Goal: Transaction & Acquisition: Book appointment/travel/reservation

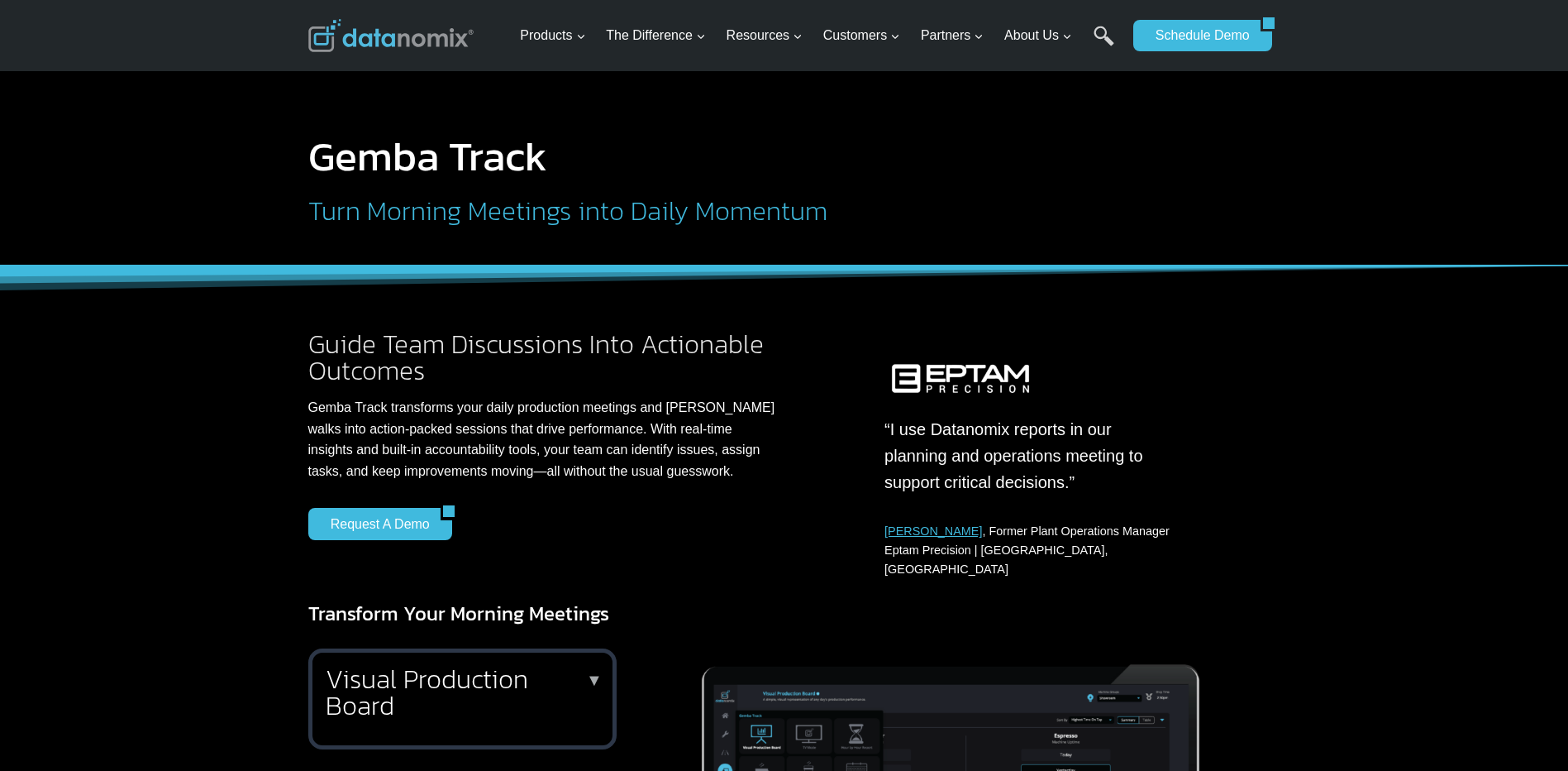
scroll to position [331, 0]
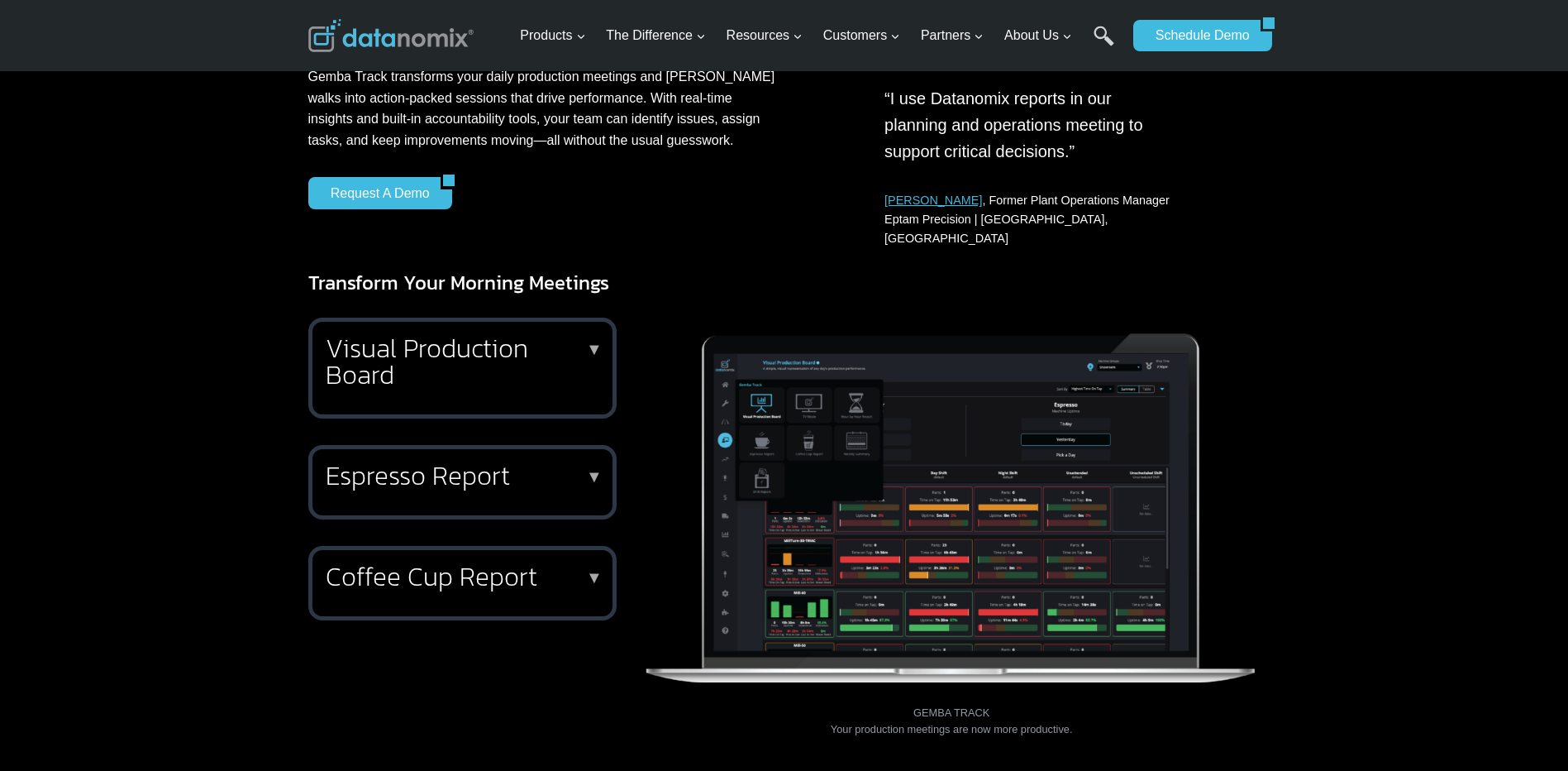
click at [444, 563] on h2 "Coffee Cup Report" at bounding box center [459, 576] width 267 height 27
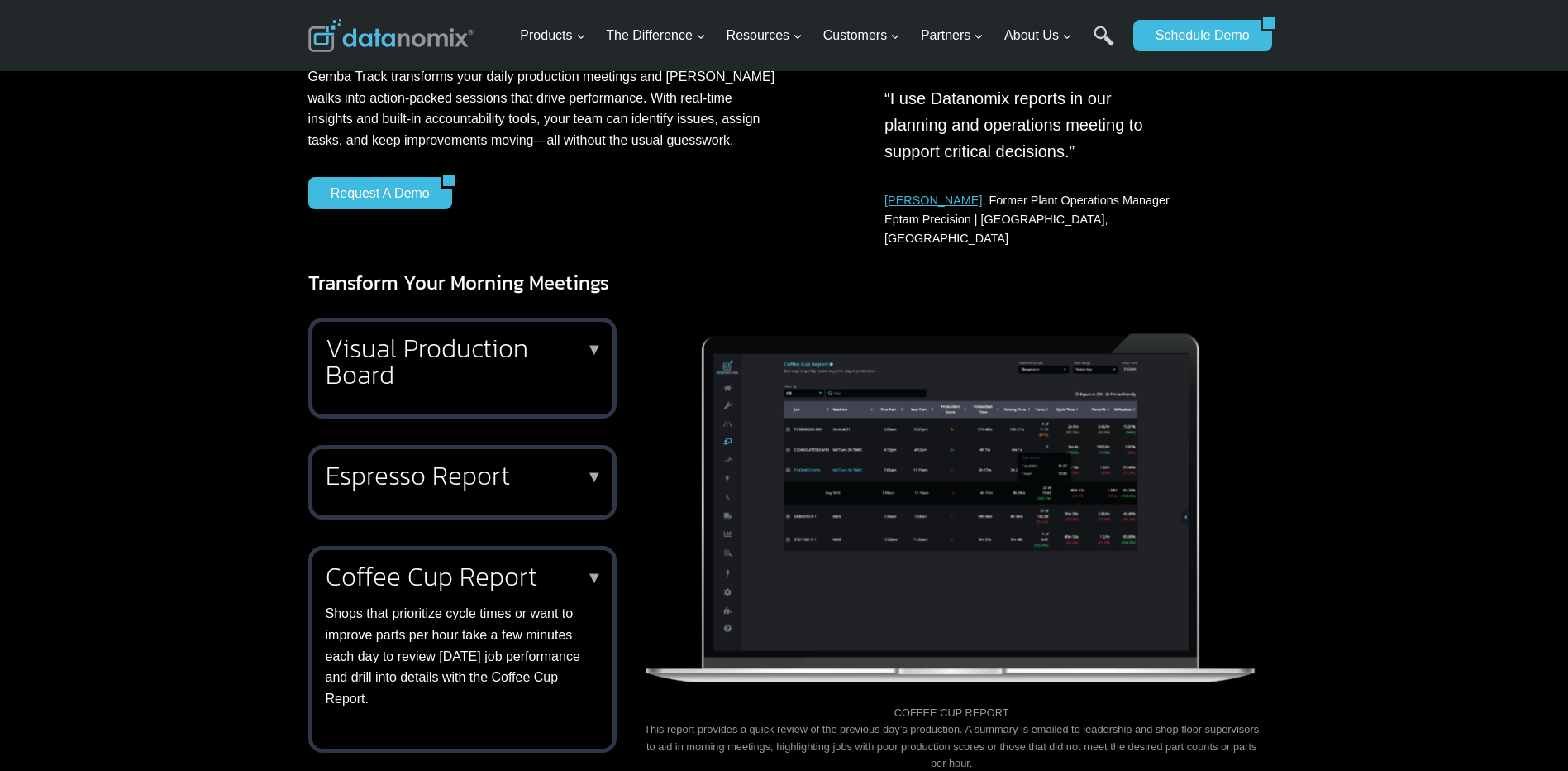
click at [464, 354] on h2 "Visual Production Board" at bounding box center [459, 361] width 267 height 53
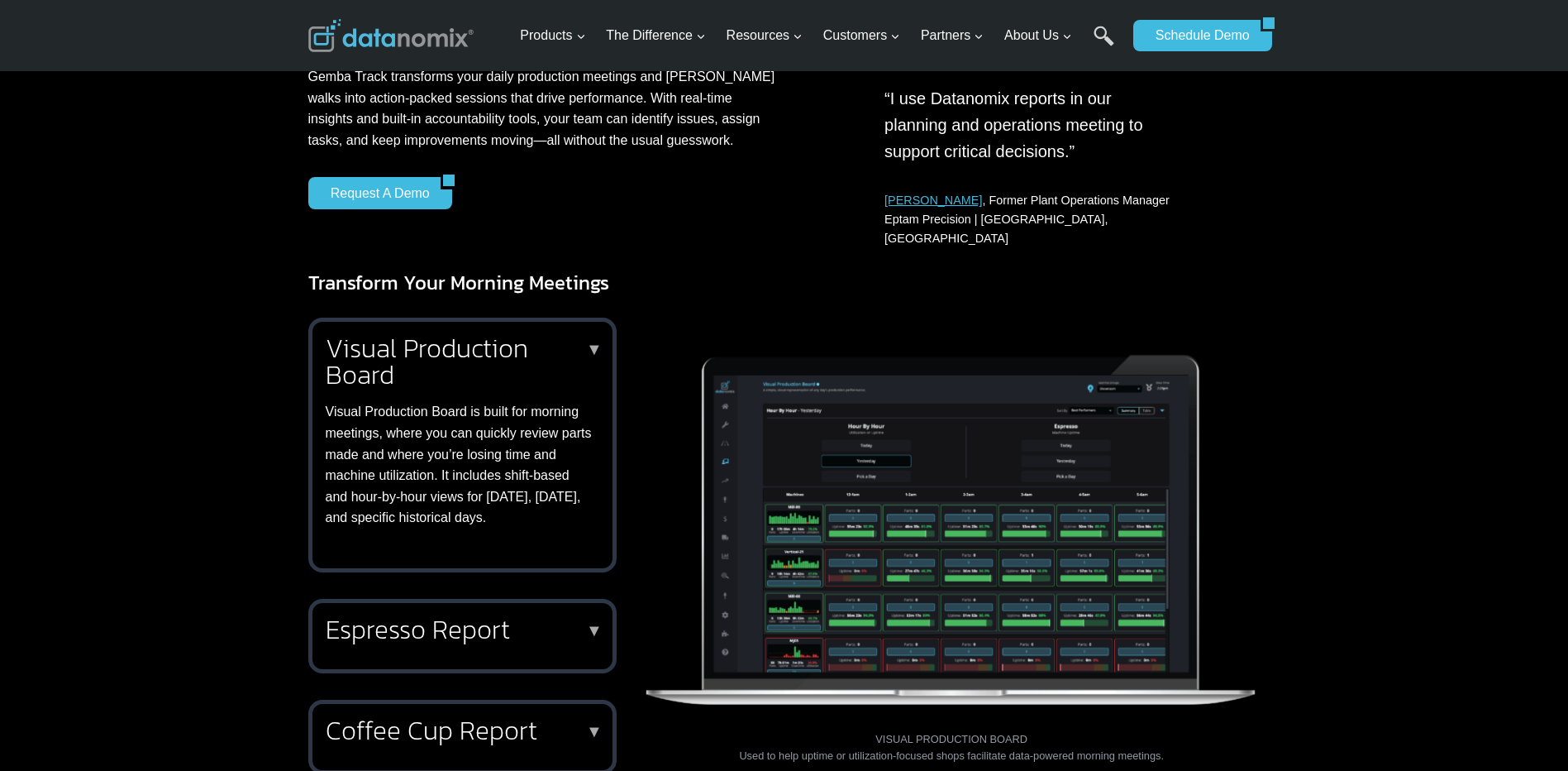
click at [473, 622] on h2 "Espresso Report" at bounding box center [459, 629] width 267 height 27
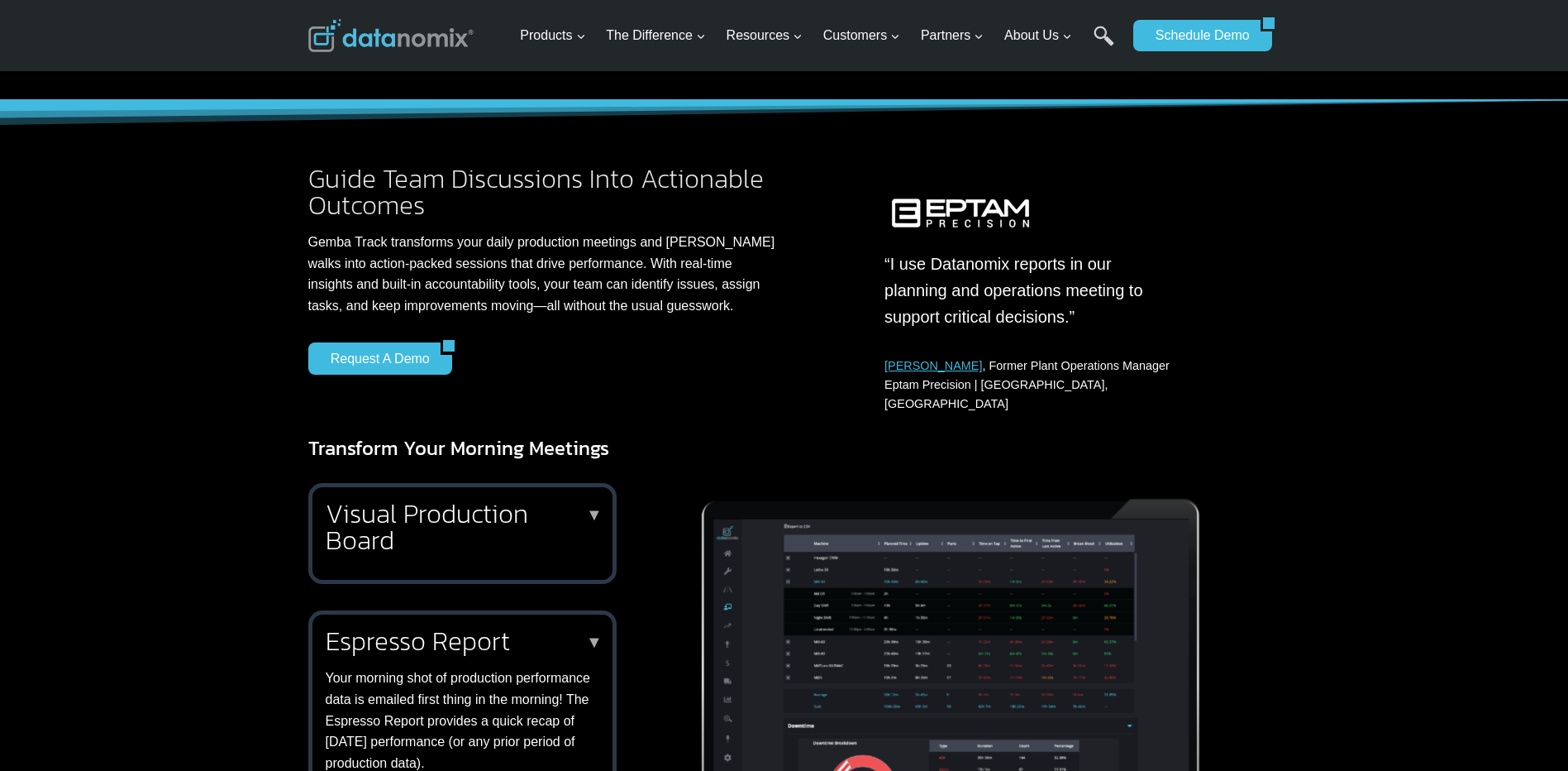
scroll to position [0, 0]
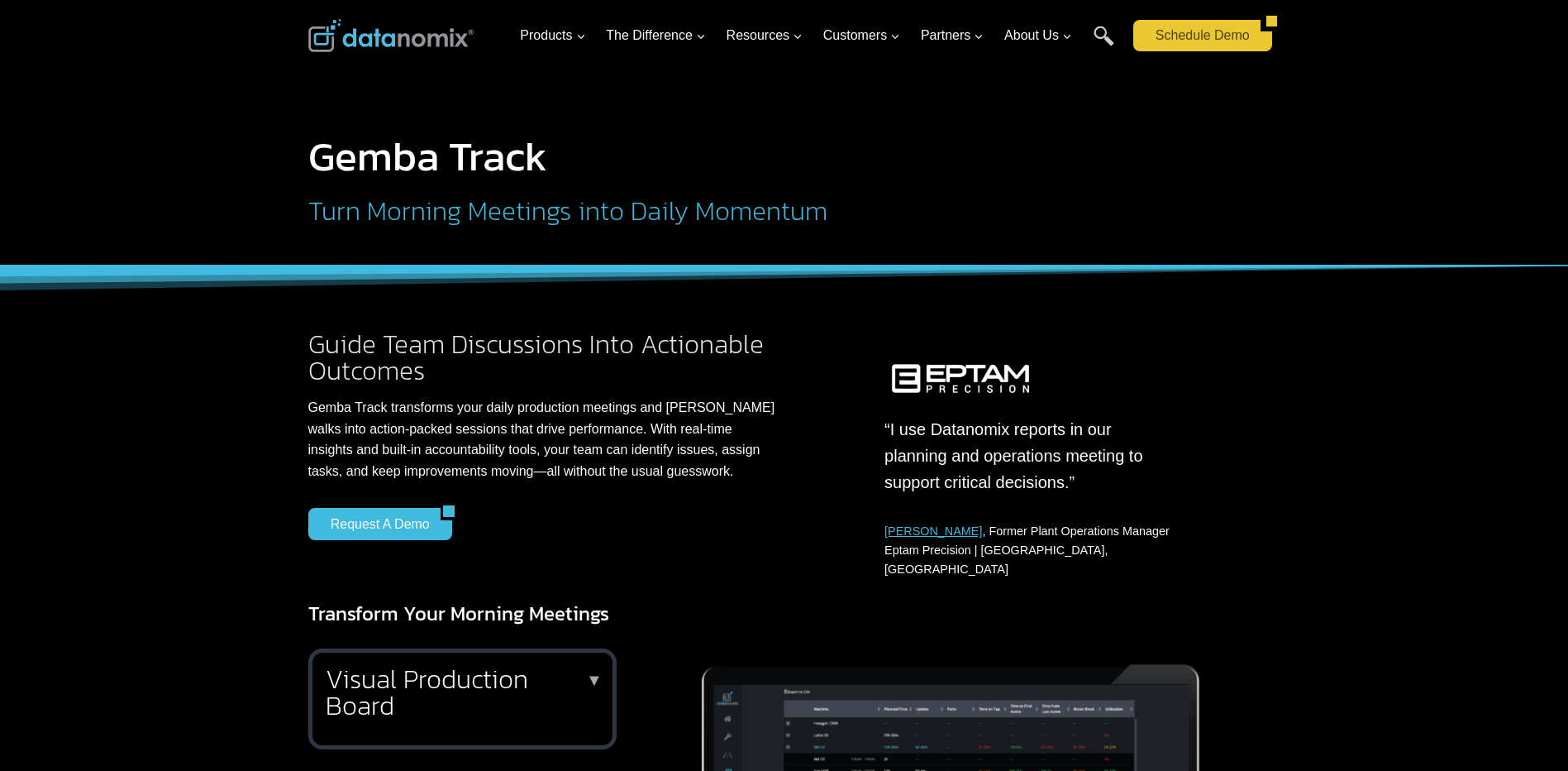
click at [1217, 31] on link "Schedule Demo" at bounding box center [1197, 35] width 127 height 31
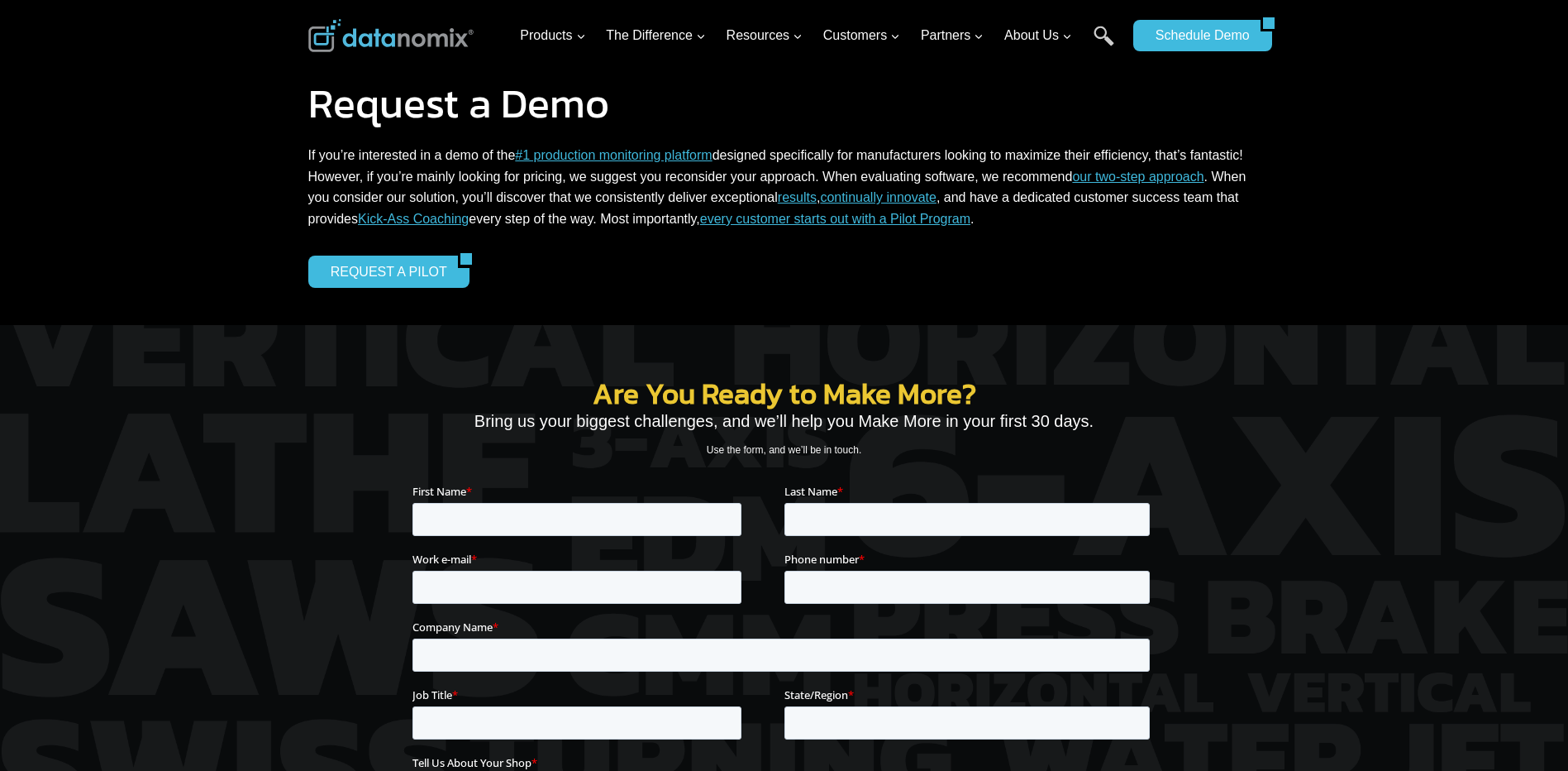
drag, startPoint x: 751, startPoint y: 285, endPoint x: 204, endPoint y: 378, distance: 554.8
click at [204, 378] on div at bounding box center [784, 685] width 1568 height 721
